Goal: Task Accomplishment & Management: Manage account settings

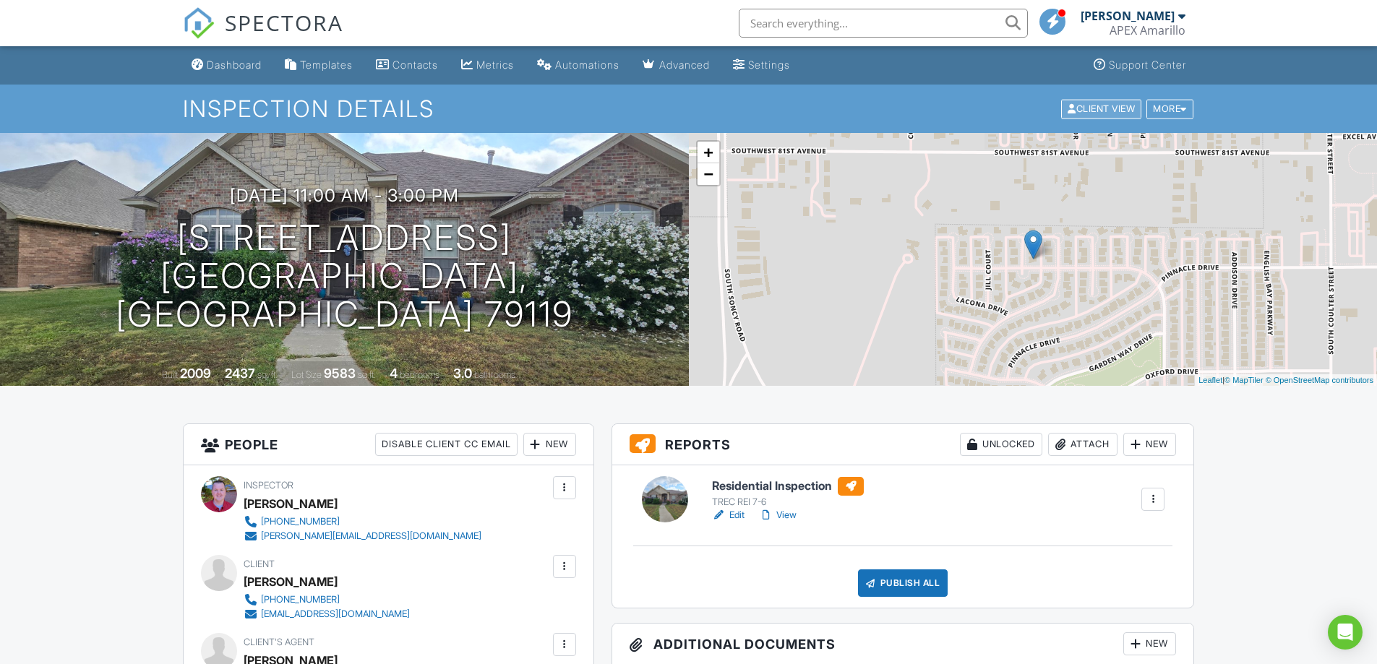
click at [1085, 105] on div "Client View" at bounding box center [1101, 109] width 80 height 20
click at [899, 583] on div "Publish All" at bounding box center [903, 583] width 90 height 27
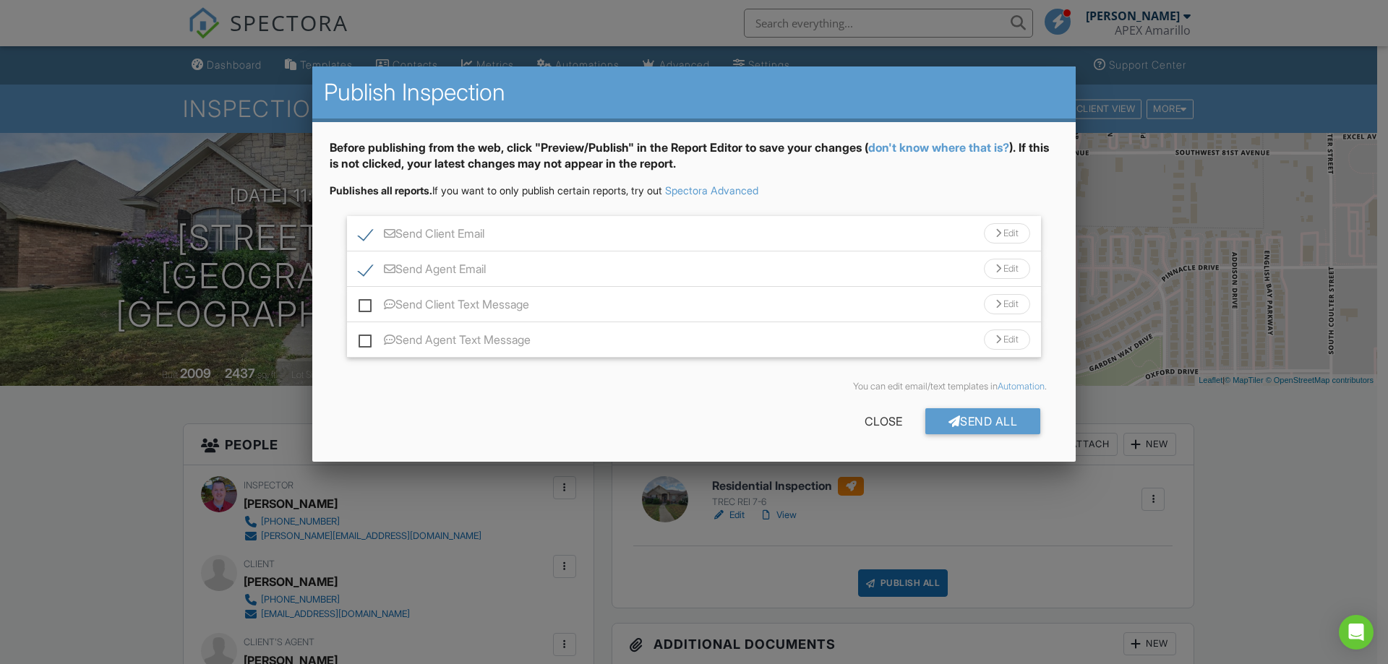
click at [359, 229] on label "Send Client Email" at bounding box center [422, 236] width 126 height 18
checkbox input "false"
click at [364, 271] on label "Send Agent Email" at bounding box center [422, 271] width 127 height 18
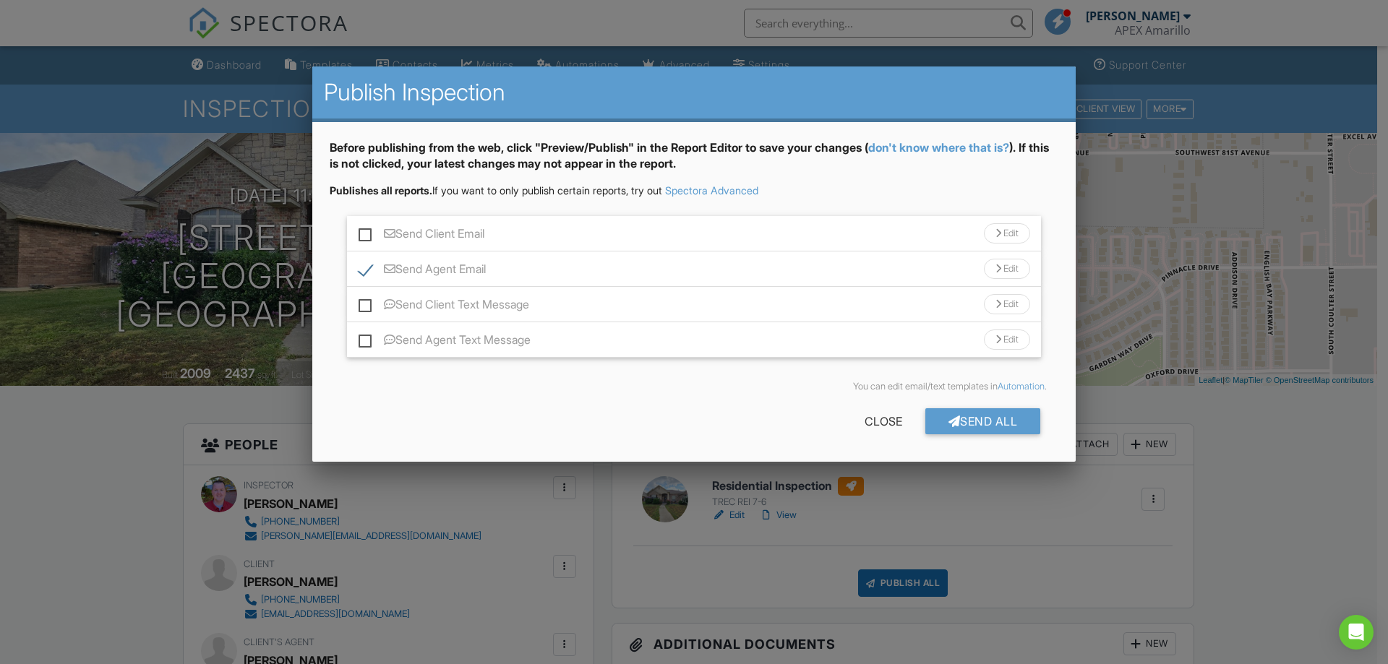
checkbox input "false"
click at [996, 424] on div "Send All" at bounding box center [983, 422] width 116 height 26
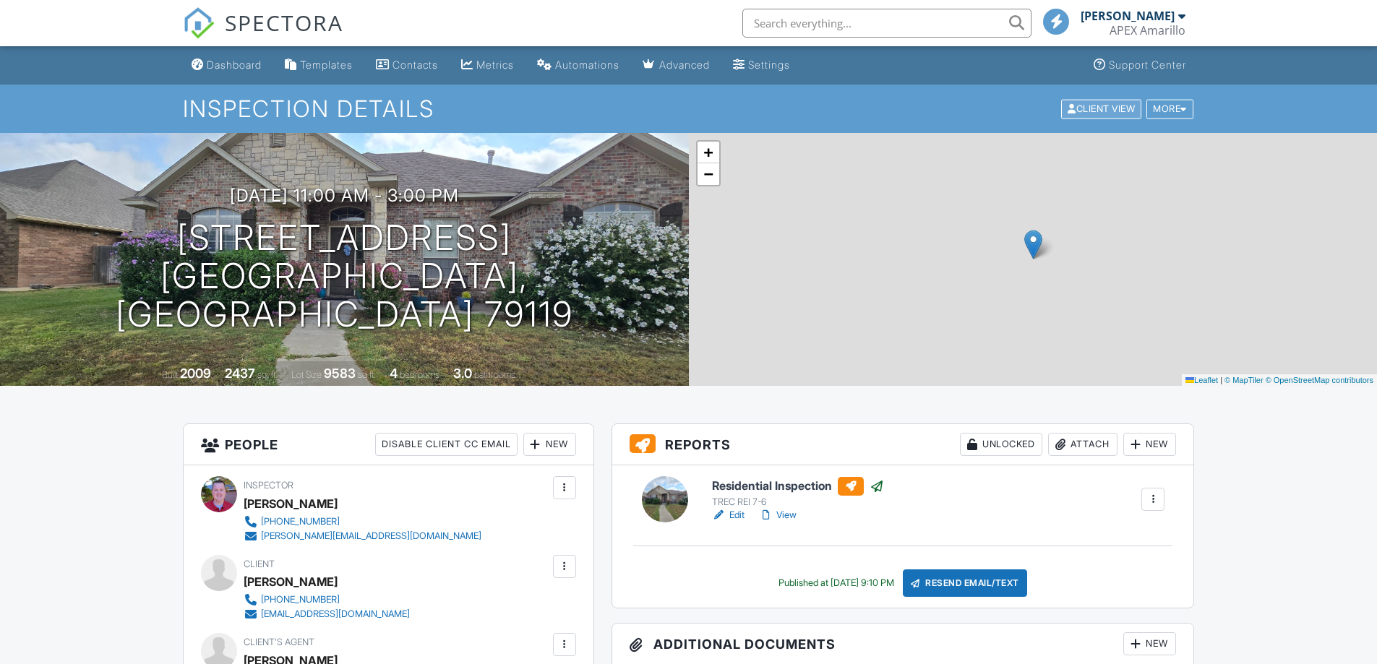
click at [1085, 112] on div "Client View" at bounding box center [1101, 109] width 80 height 20
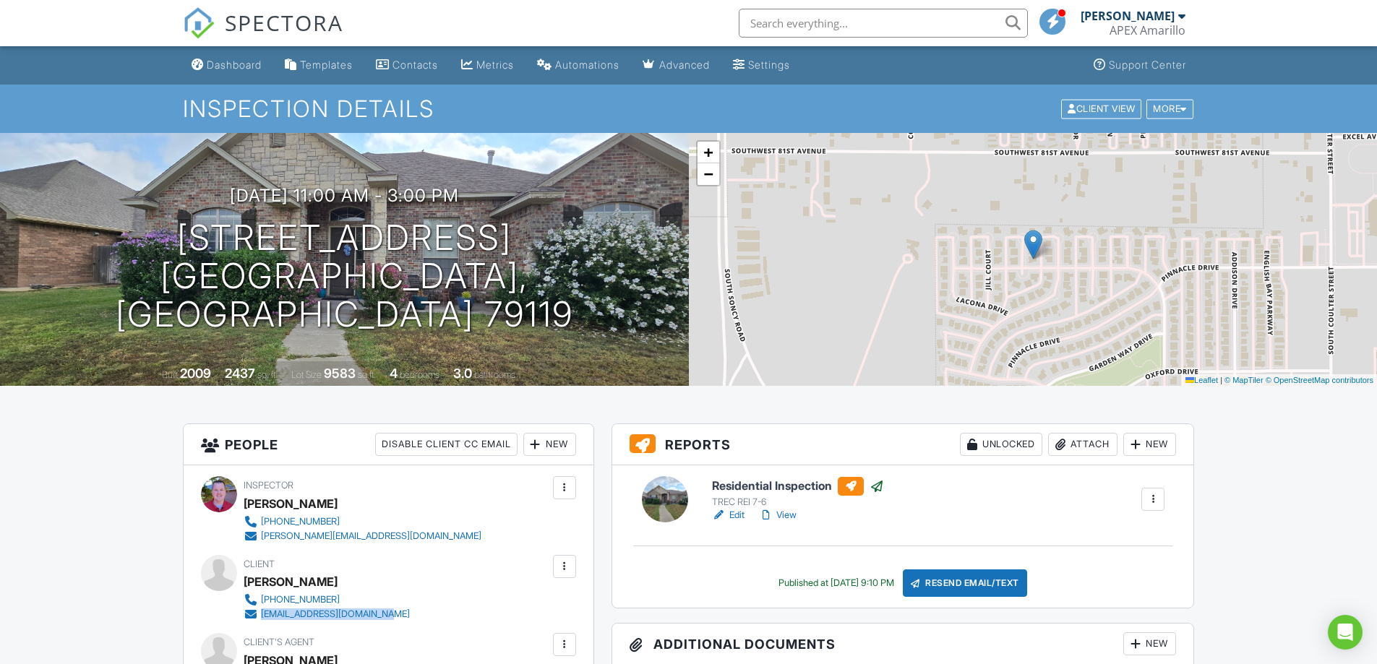
drag, startPoint x: 414, startPoint y: 615, endPoint x: 262, endPoint y: 622, distance: 152.0
click at [262, 622] on div "Client Tiffany Duarte 806-676-9342 redneckchick806@gmail.com" at bounding box center [362, 588] width 236 height 67
copy div "[EMAIL_ADDRESS][DOMAIN_NAME]"
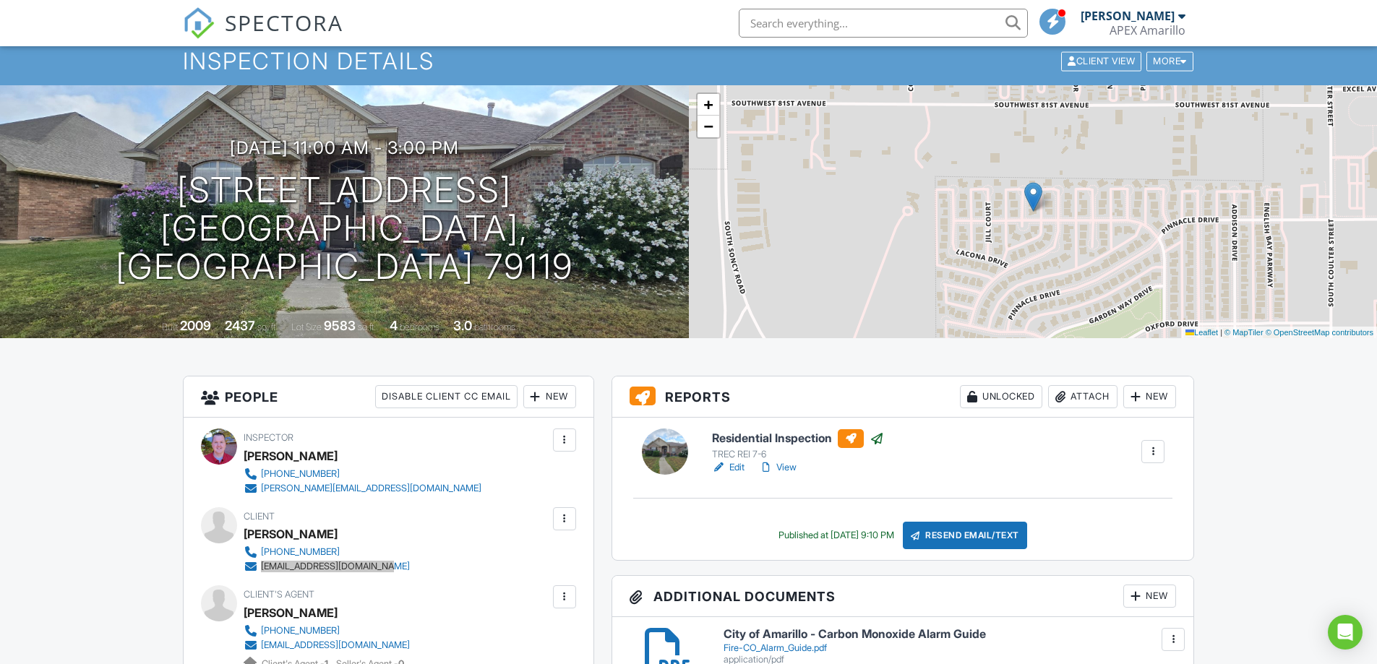
scroll to position [145, 0]
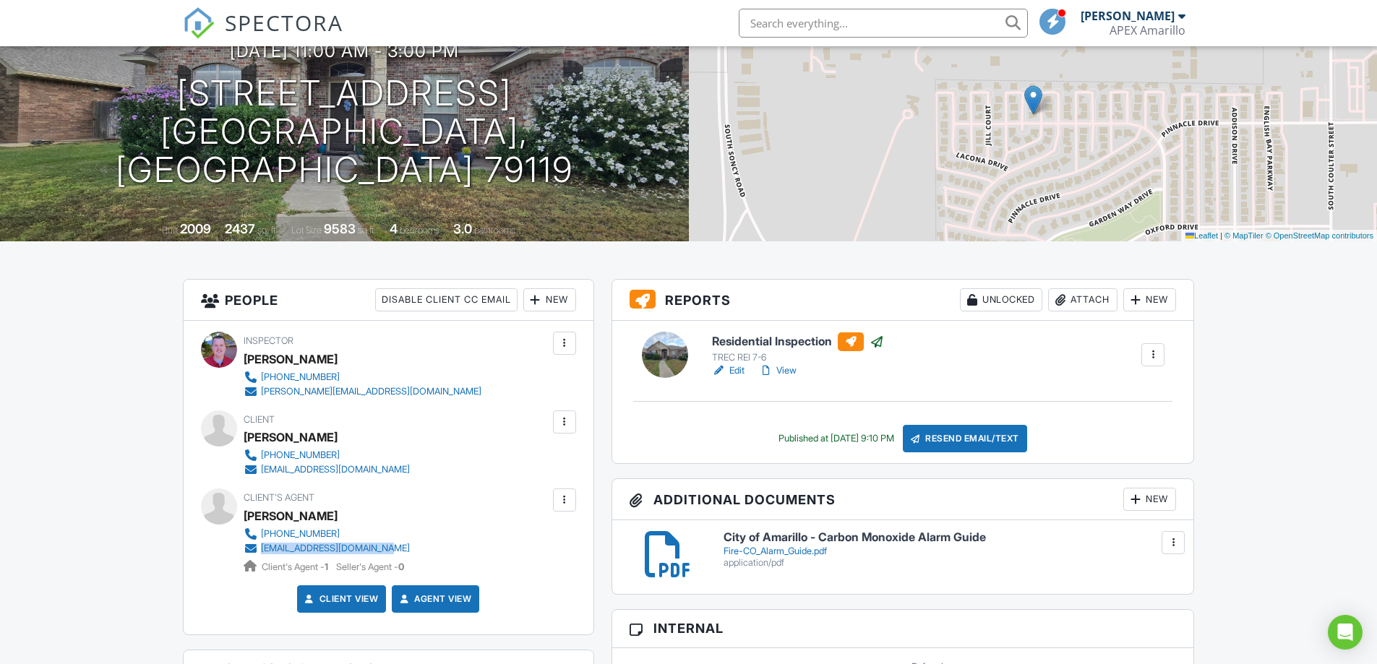
drag, startPoint x: 428, startPoint y: 547, endPoint x: 258, endPoint y: 544, distance: 169.9
click at [258, 544] on div "Client's Agent Britt Rascoe 713-338-1684 brascoe@hoothomeloans.com Client's Age…" at bounding box center [362, 531] width 236 height 85
copy link "[EMAIL_ADDRESS][DOMAIN_NAME]"
